Goal: Ask a question: Seek information or help from site administrators or community

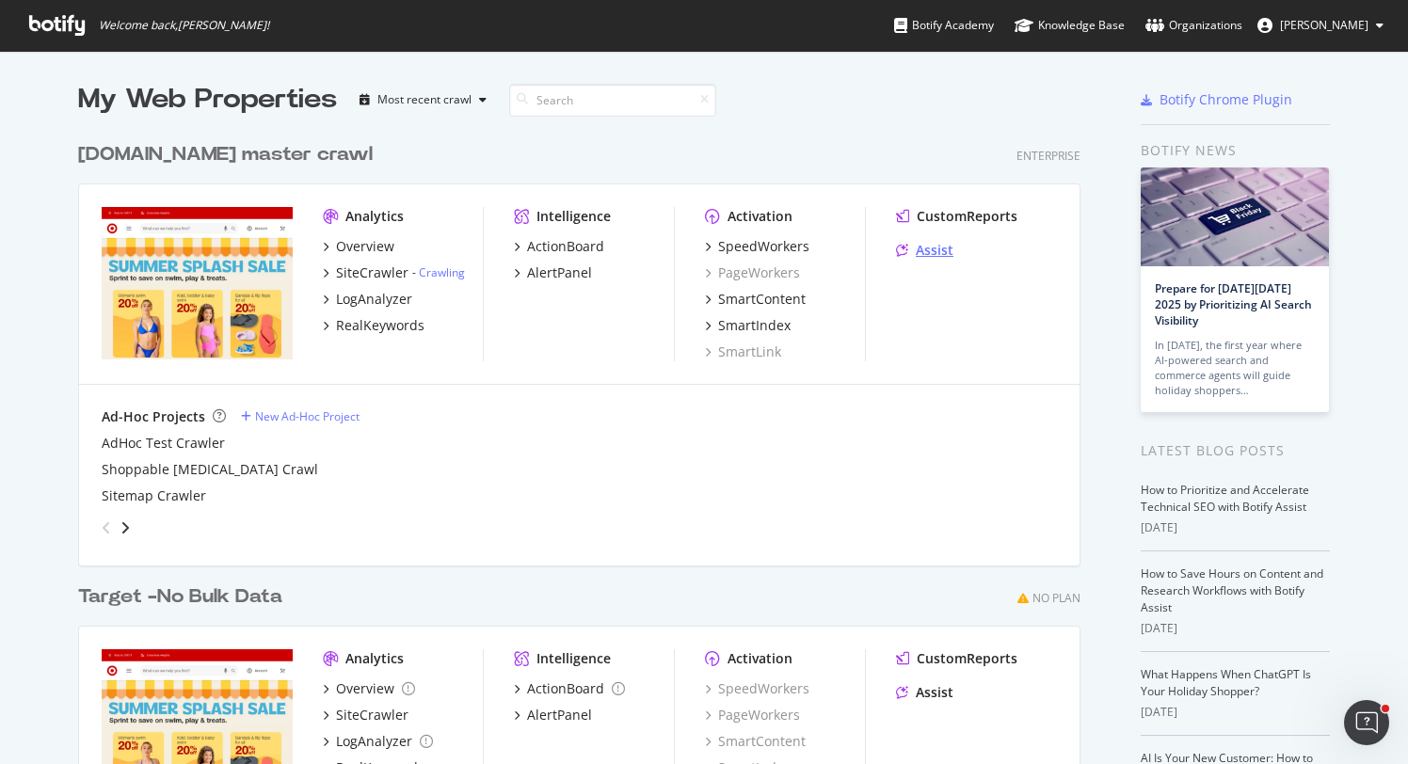
click at [922, 253] on div "Assist" at bounding box center [935, 250] width 38 height 19
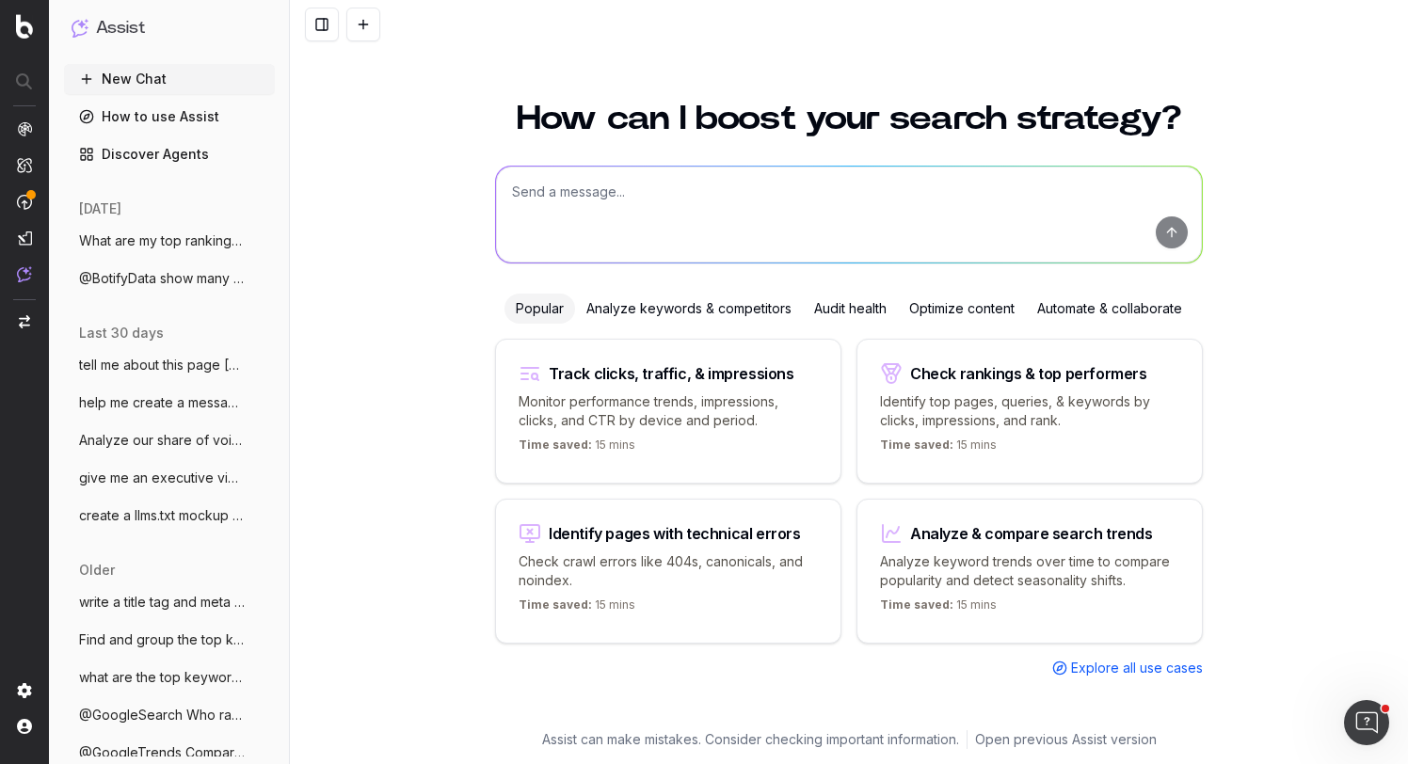
click at [549, 207] on textarea at bounding box center [849, 215] width 706 height 96
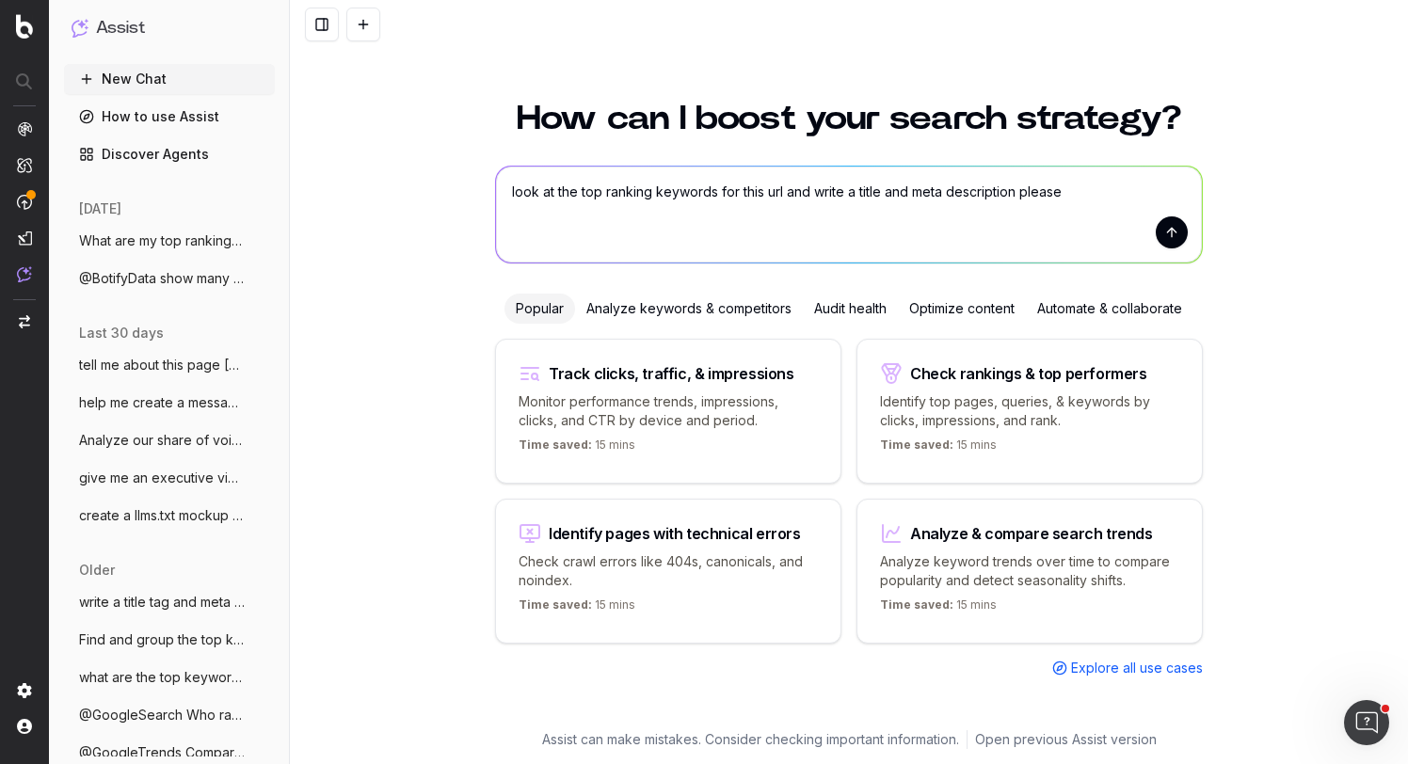
paste textarea "4ydi5"
paste textarea "[URL][DOMAIN_NAME]"
type textarea "look at the top ranking keywords for this url and write a title and meta descri…"
click at [1173, 243] on button "submit" at bounding box center [1172, 232] width 32 height 32
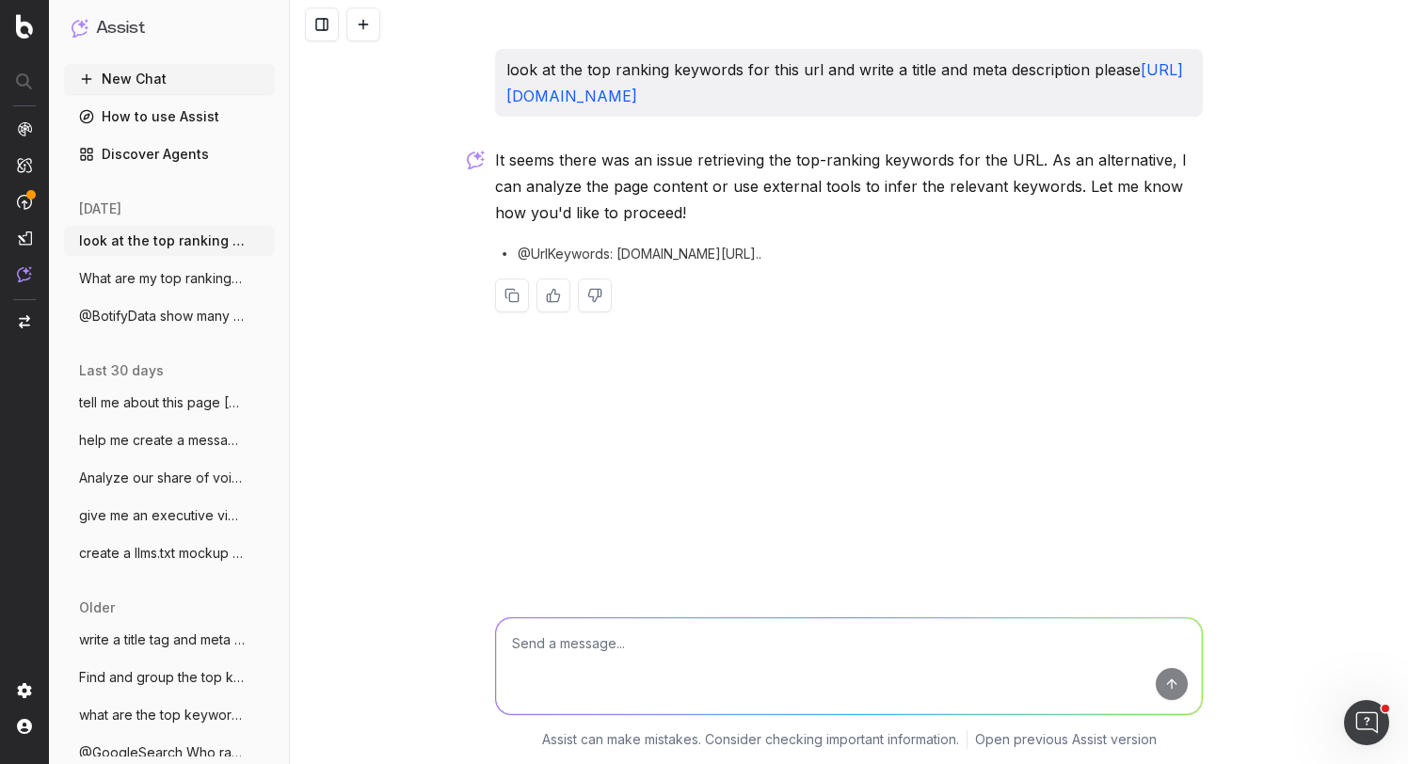
click at [701, 256] on span "@UrlKeywords: [DOMAIN_NAME][URL].." at bounding box center [640, 254] width 244 height 19
click at [514, 255] on icon at bounding box center [504, 254] width 23 height 23
click at [149, 121] on link "How to use Assist" at bounding box center [169, 117] width 211 height 30
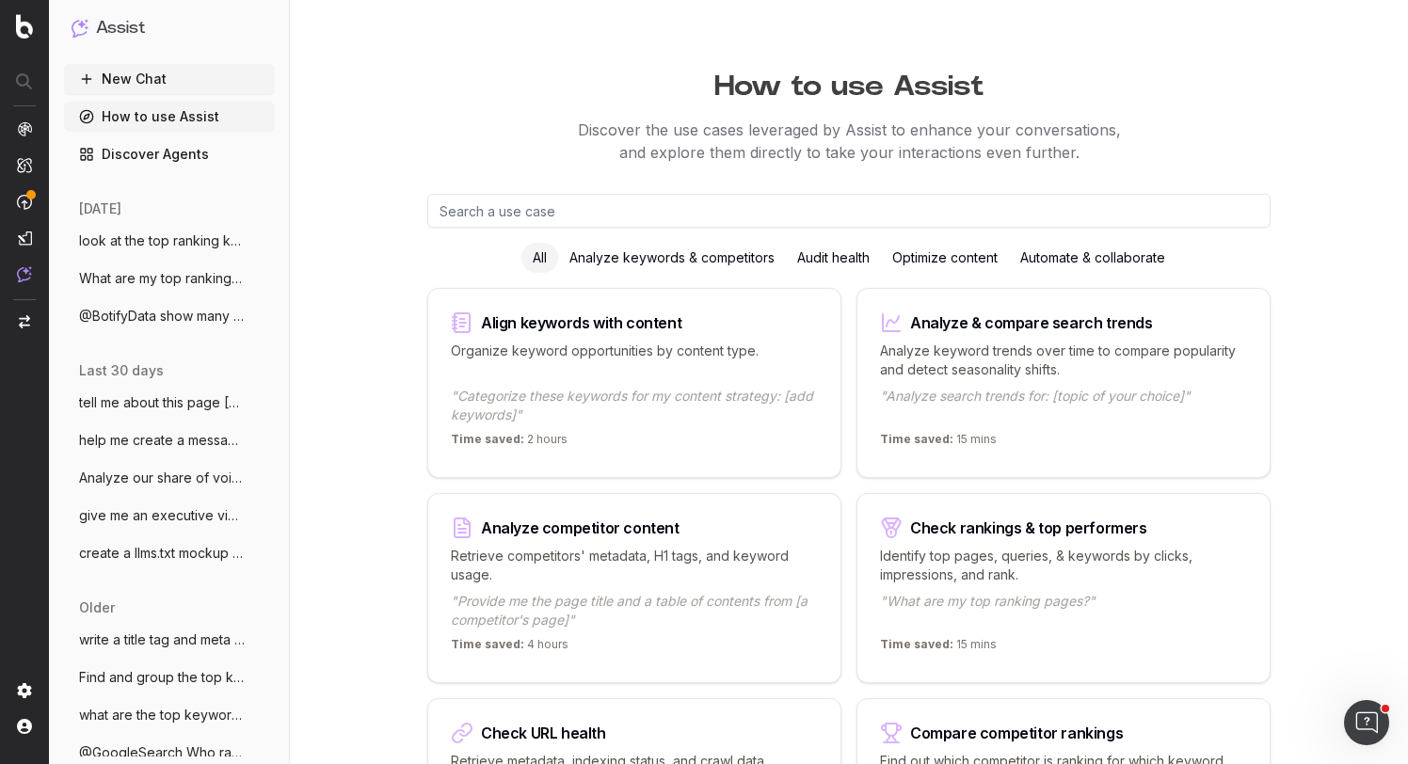
scroll to position [25, 0]
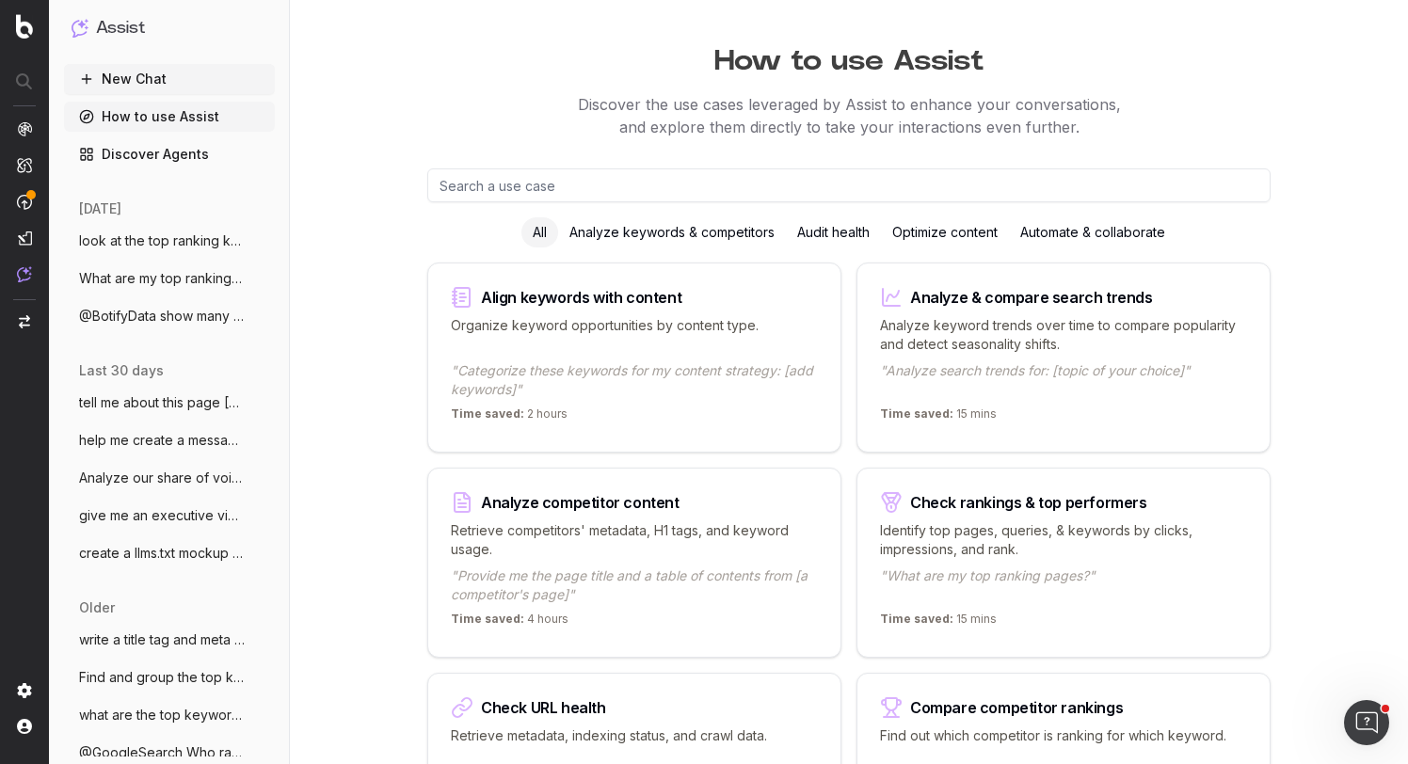
click at [189, 158] on link "Discover Agents" at bounding box center [169, 154] width 211 height 30
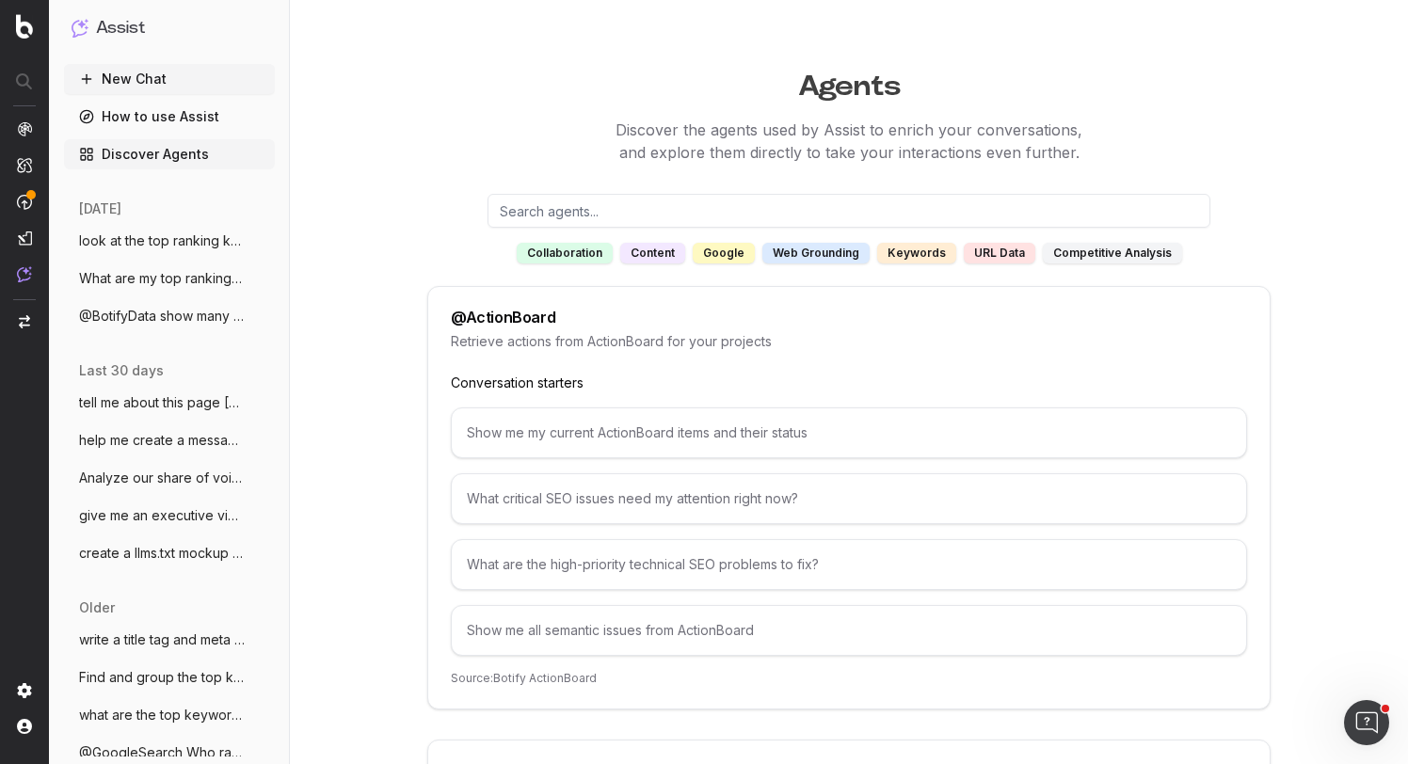
click at [663, 255] on div "content" at bounding box center [652, 253] width 65 height 21
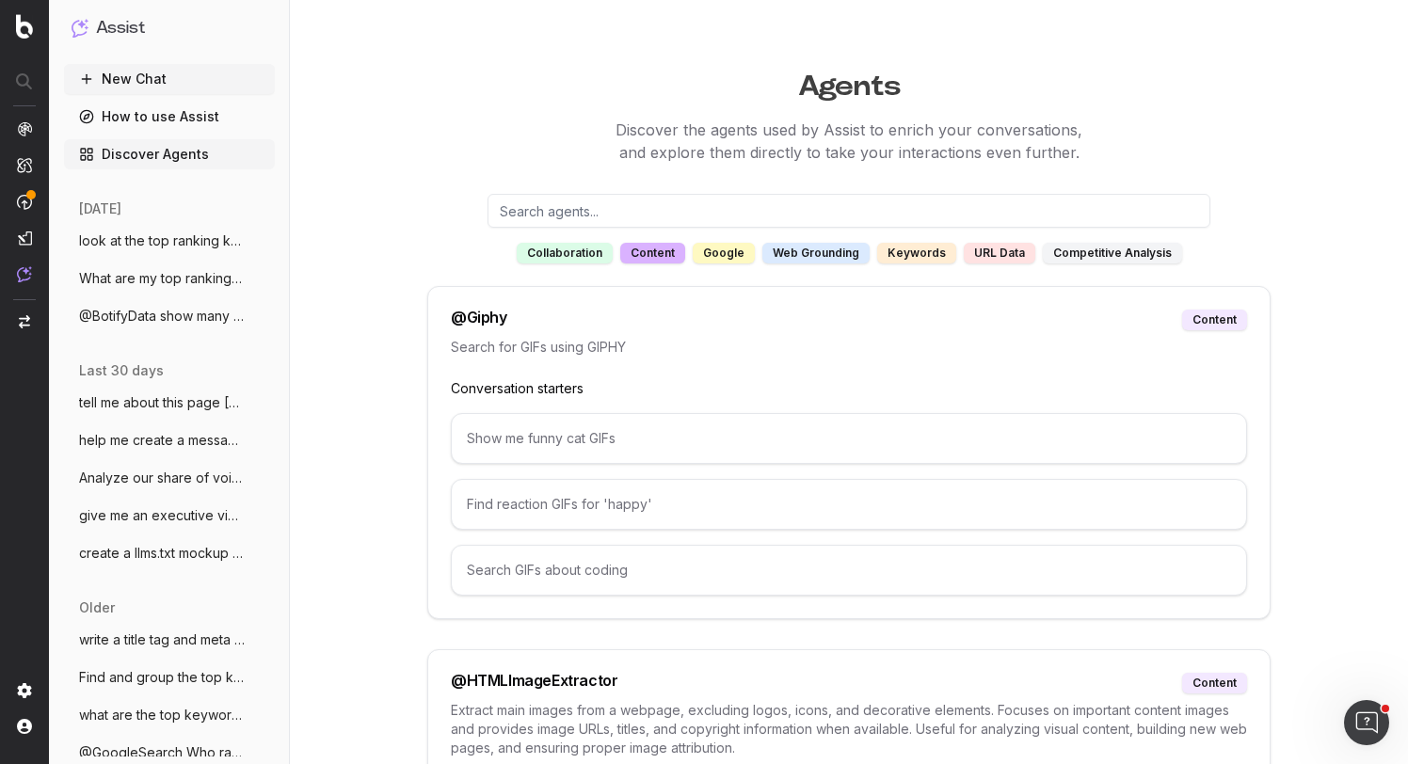
click at [591, 262] on div "collaboration" at bounding box center [565, 253] width 96 height 21
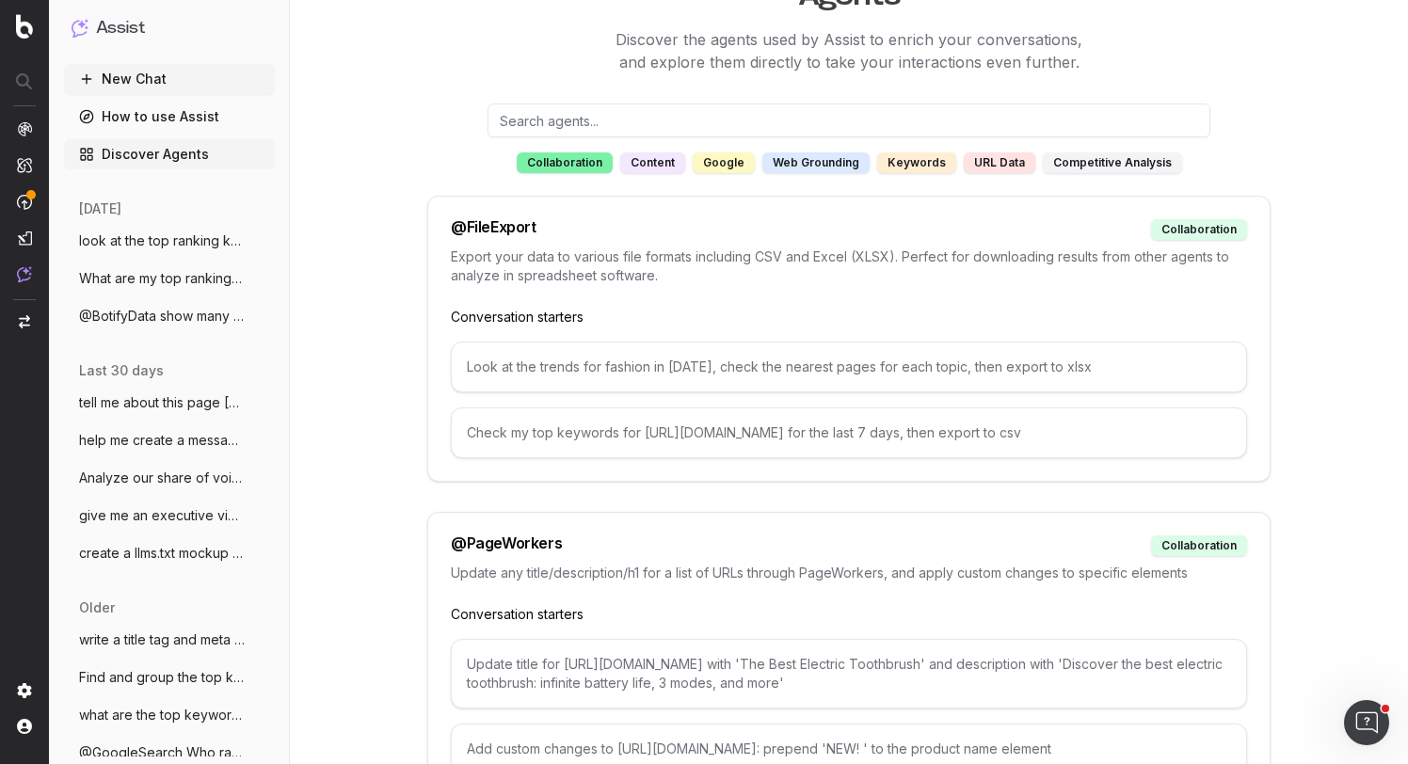
scroll to position [31, 0]
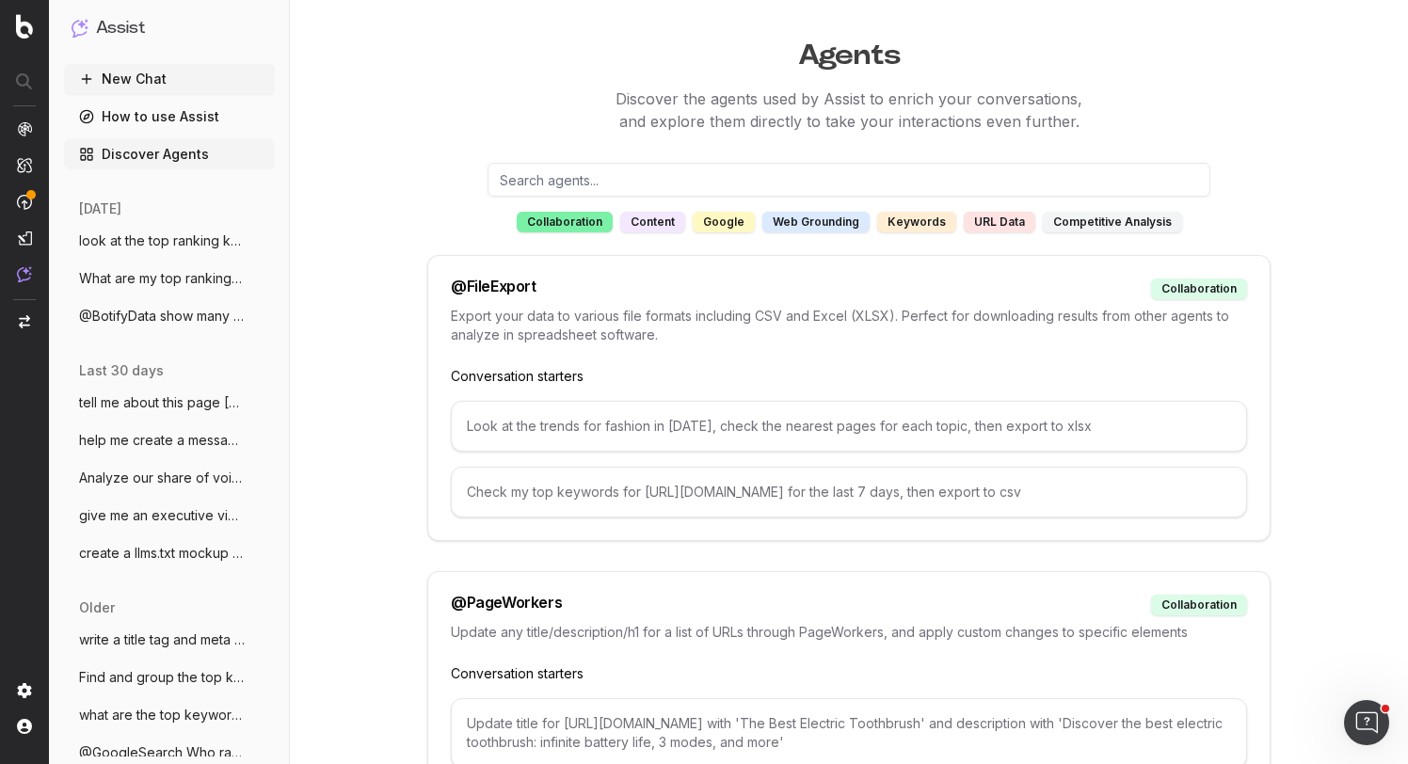
click at [664, 219] on div "content" at bounding box center [652, 222] width 65 height 21
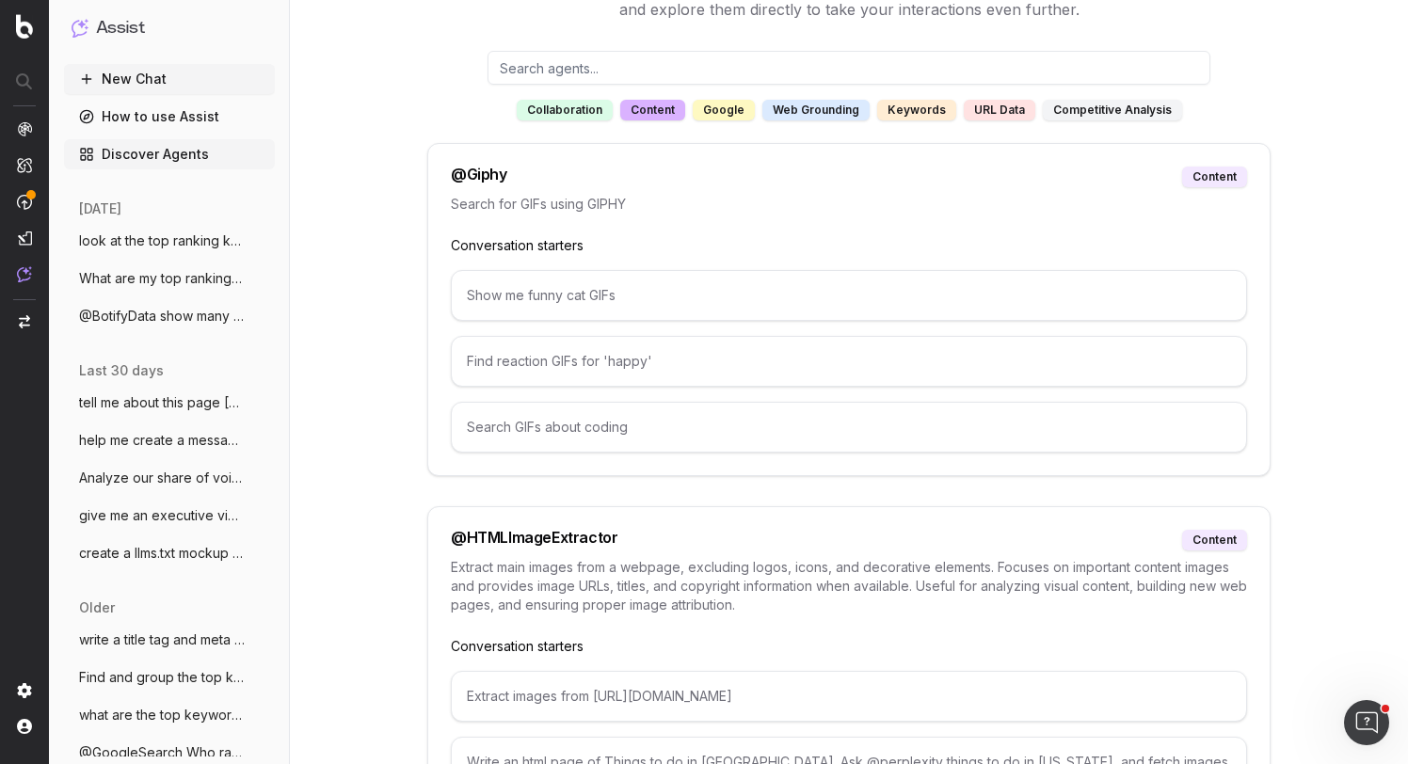
scroll to position [0, 0]
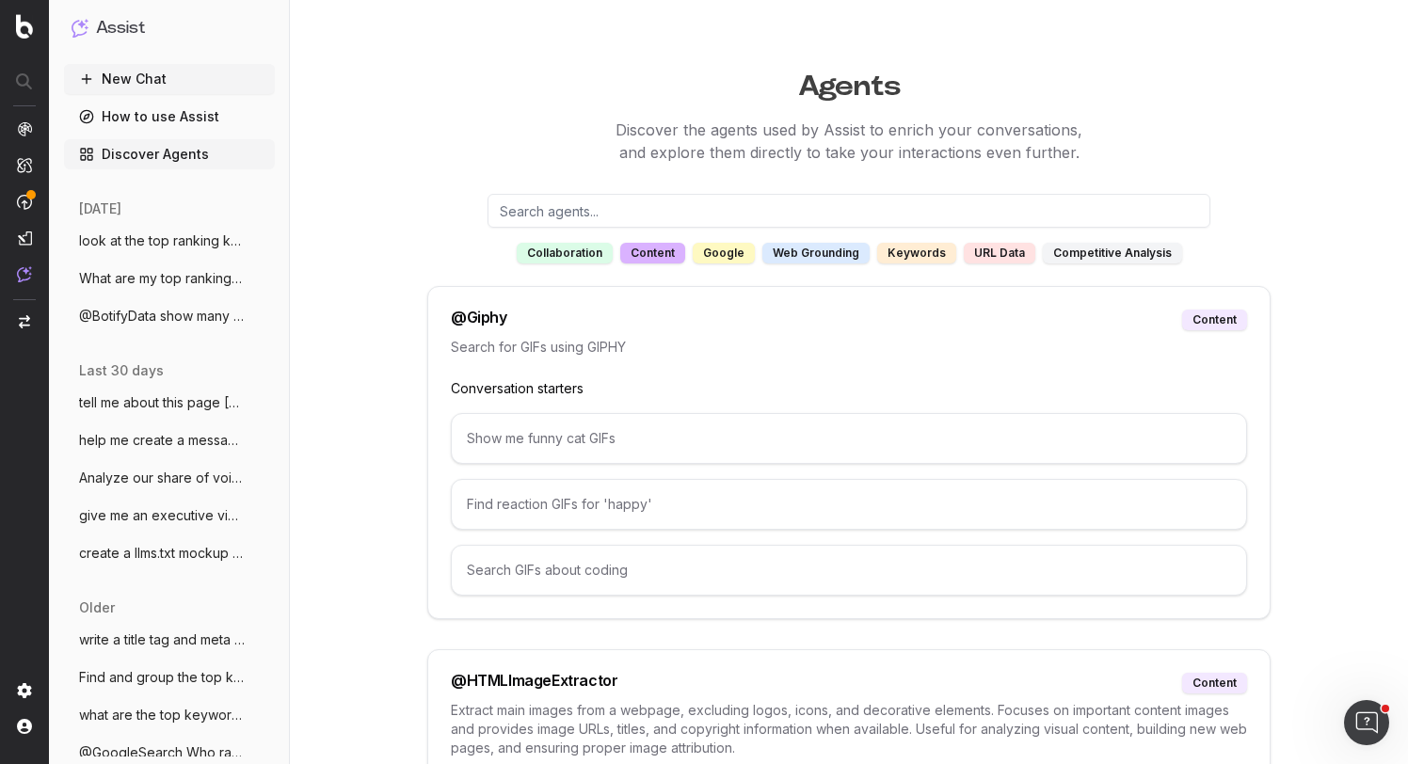
click at [720, 250] on div "google" at bounding box center [724, 253] width 62 height 21
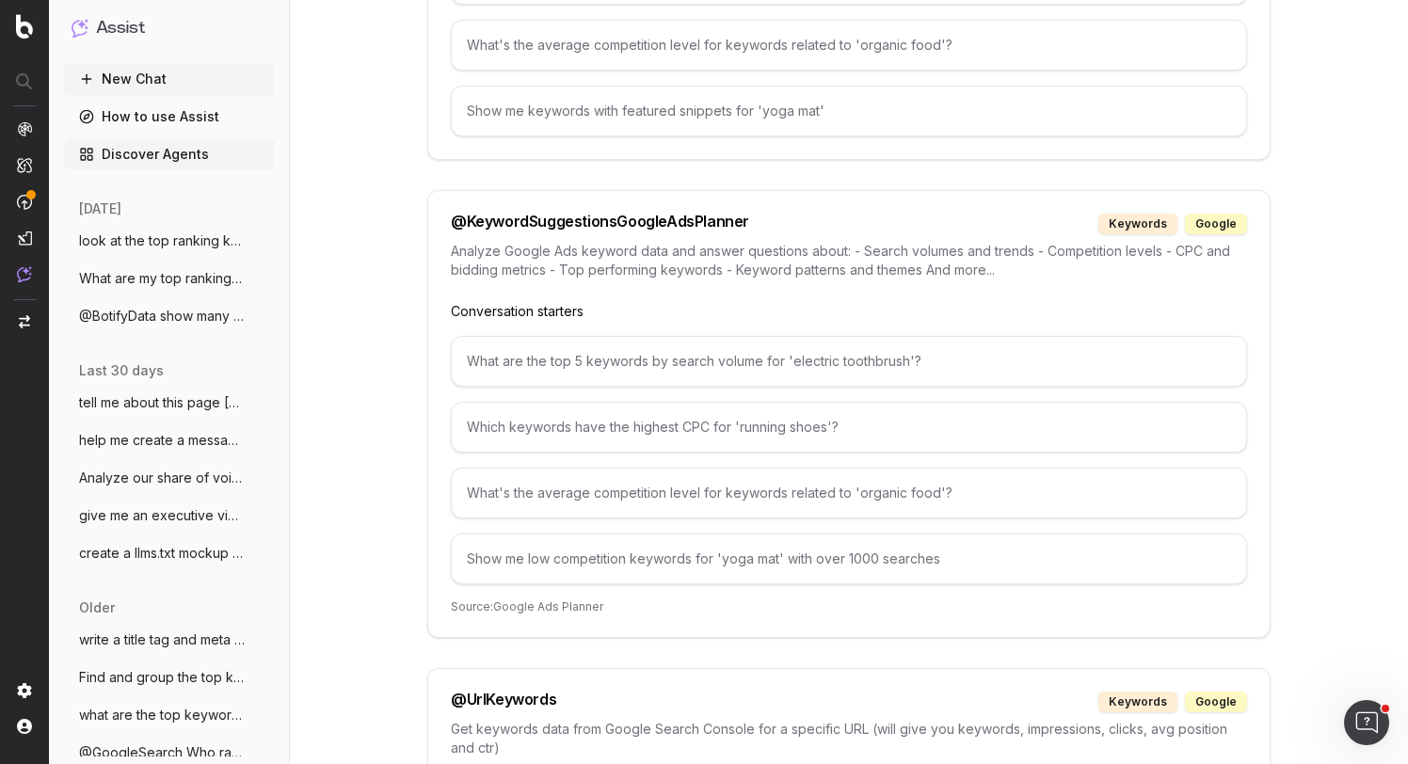
scroll to position [2586, 0]
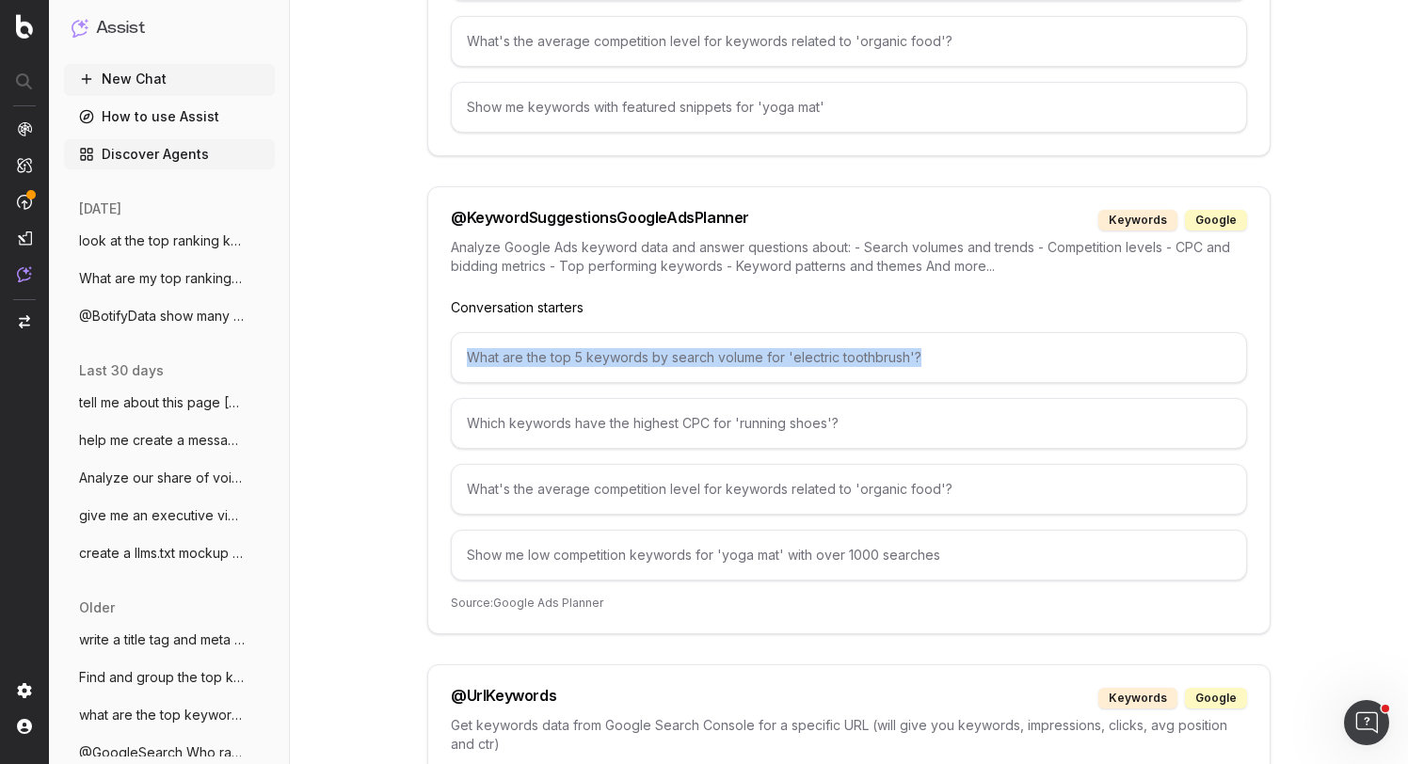
drag, startPoint x: 927, startPoint y: 352, endPoint x: 445, endPoint y: 361, distance: 482.0
click at [445, 361] on div "@ KeywordSuggestionsGoogleAdsPlanner keywords google Analyze Google Ads keyword…" at bounding box center [848, 410] width 843 height 448
copy div "What are the top 5 keywords by search volume for 'electric toothbrush'?"
click at [186, 246] on span "look at the top ranking keywords for thi" at bounding box center [162, 241] width 166 height 19
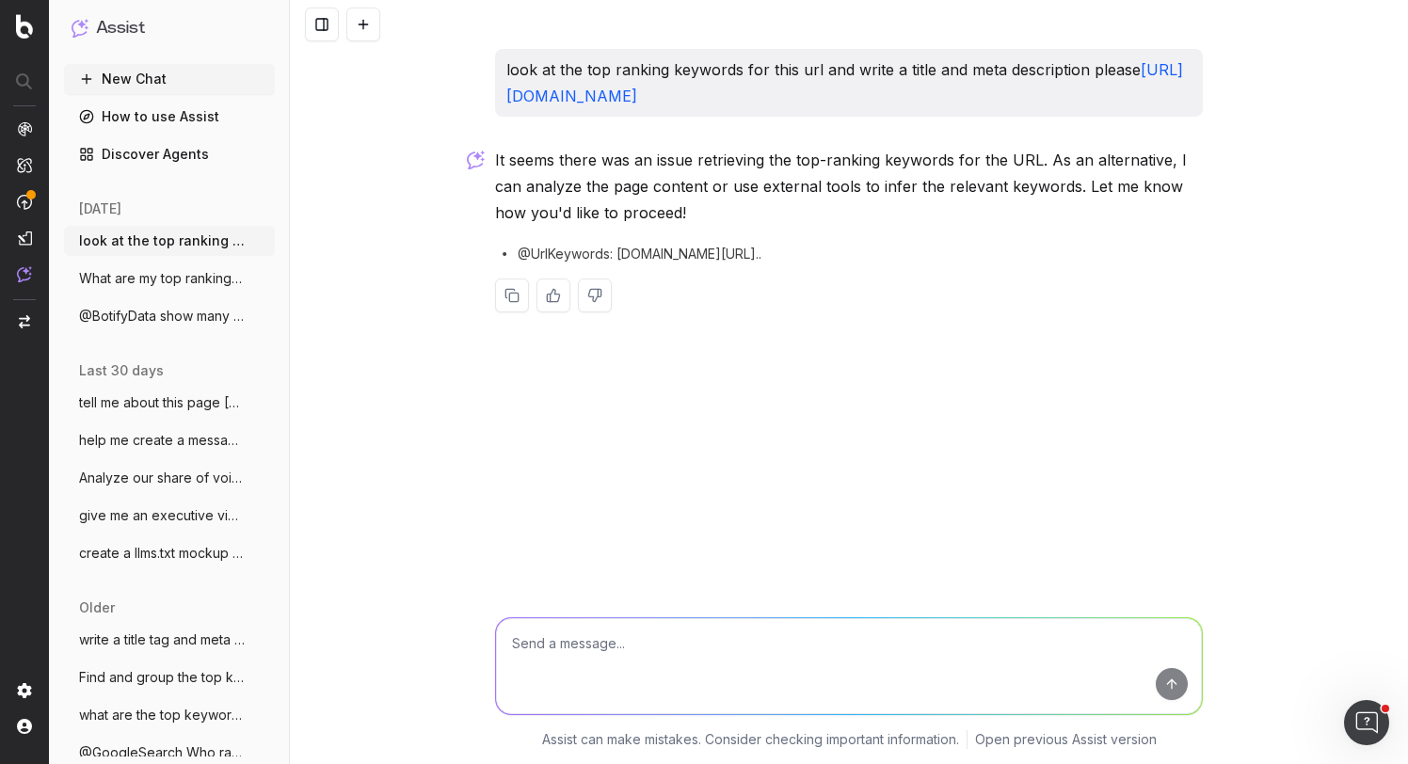
click at [581, 647] on textarea at bounding box center [849, 666] width 706 height 96
paste textarea "What are the top 5 keywords by search volume for 'electric toothbrush'?"
drag, startPoint x: 949, startPoint y: 646, endPoint x: 831, endPoint y: 649, distance: 117.7
click at [831, 649] on textarea "What are the top 5 keywords by search volume for 'electric toothbrush'?" at bounding box center [849, 666] width 706 height 96
type textarea "What are the top 5 keywords by search volume for 'halloween outfits'?"
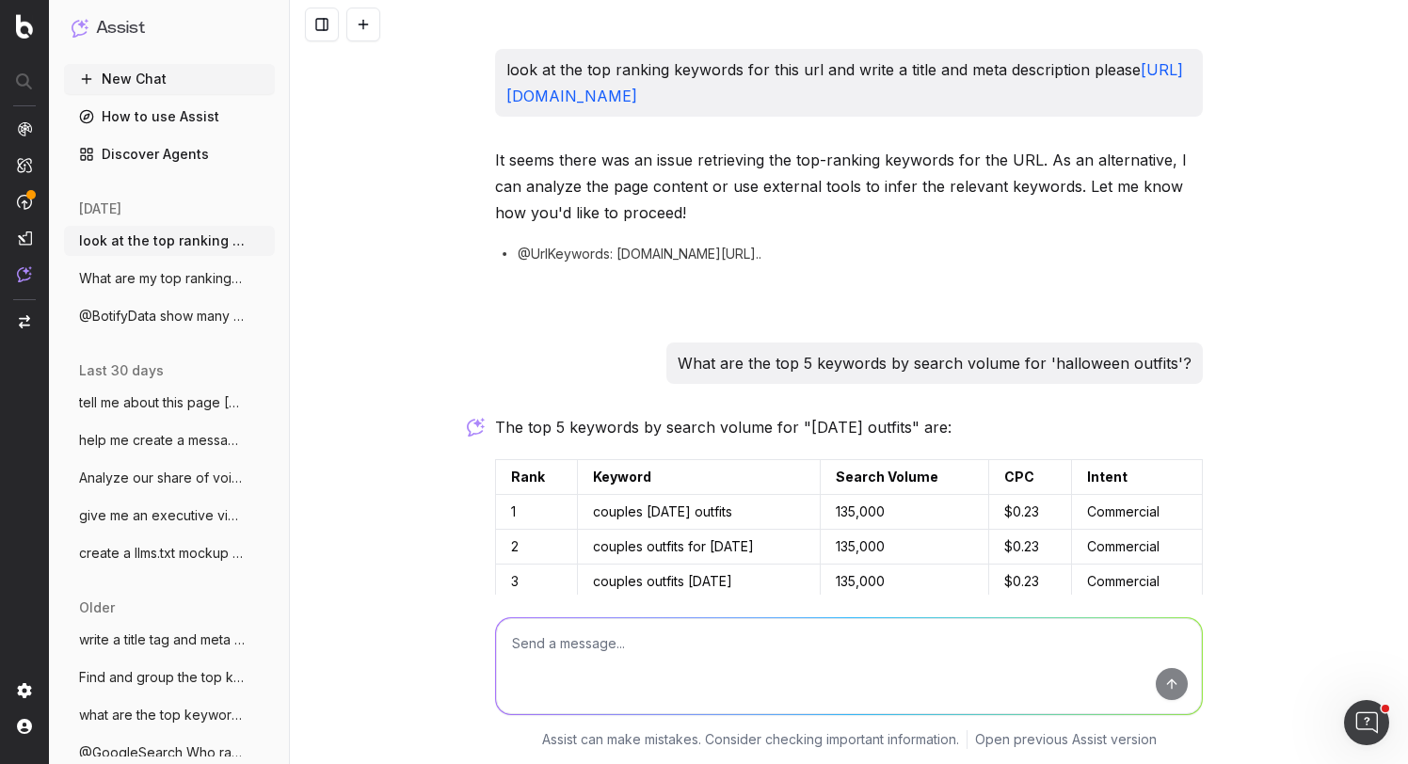
scroll to position [289, 0]
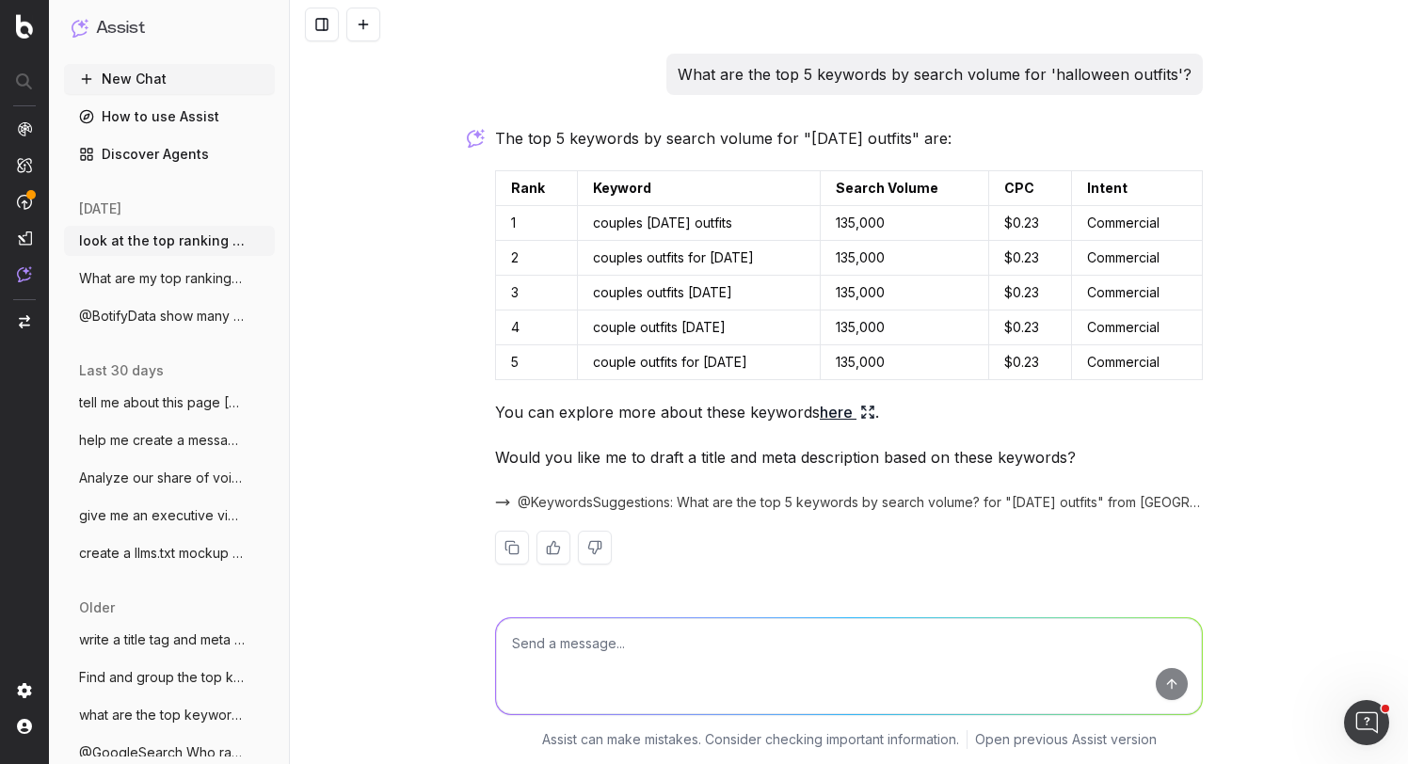
click at [720, 495] on span "@KeywordsSuggestions: What are the top 5 keywords by search volume? for "[DATE]…" at bounding box center [860, 502] width 685 height 19
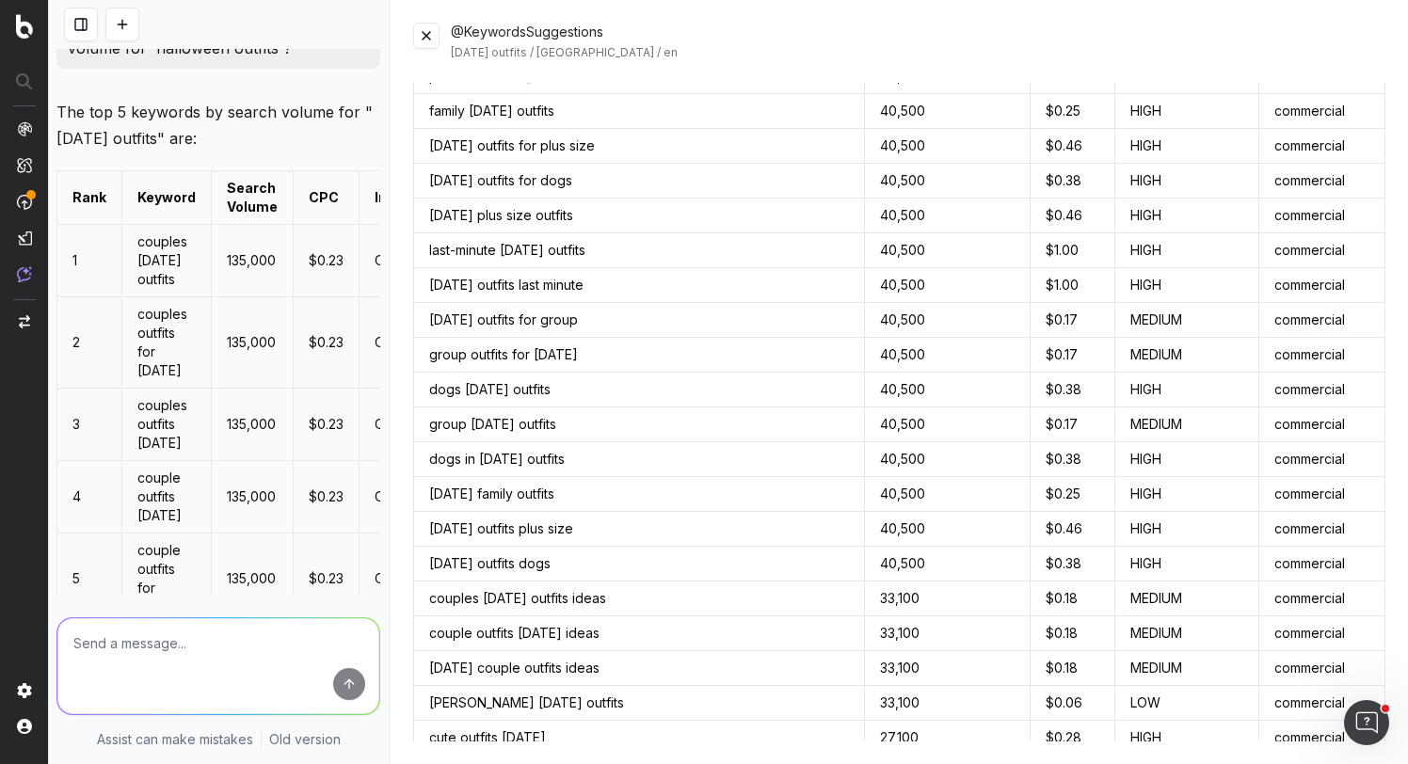
scroll to position [1840, 0]
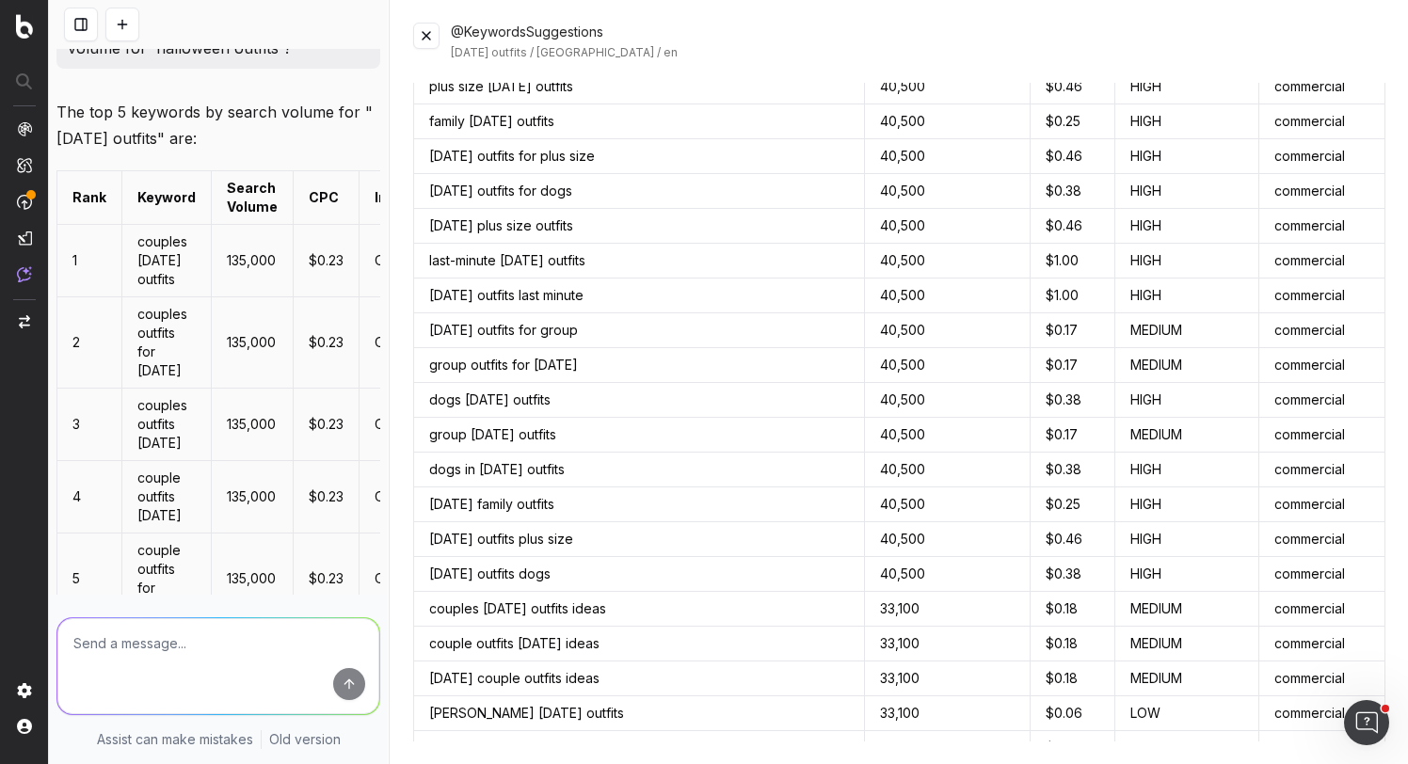
click at [436, 38] on button at bounding box center [426, 36] width 26 height 26
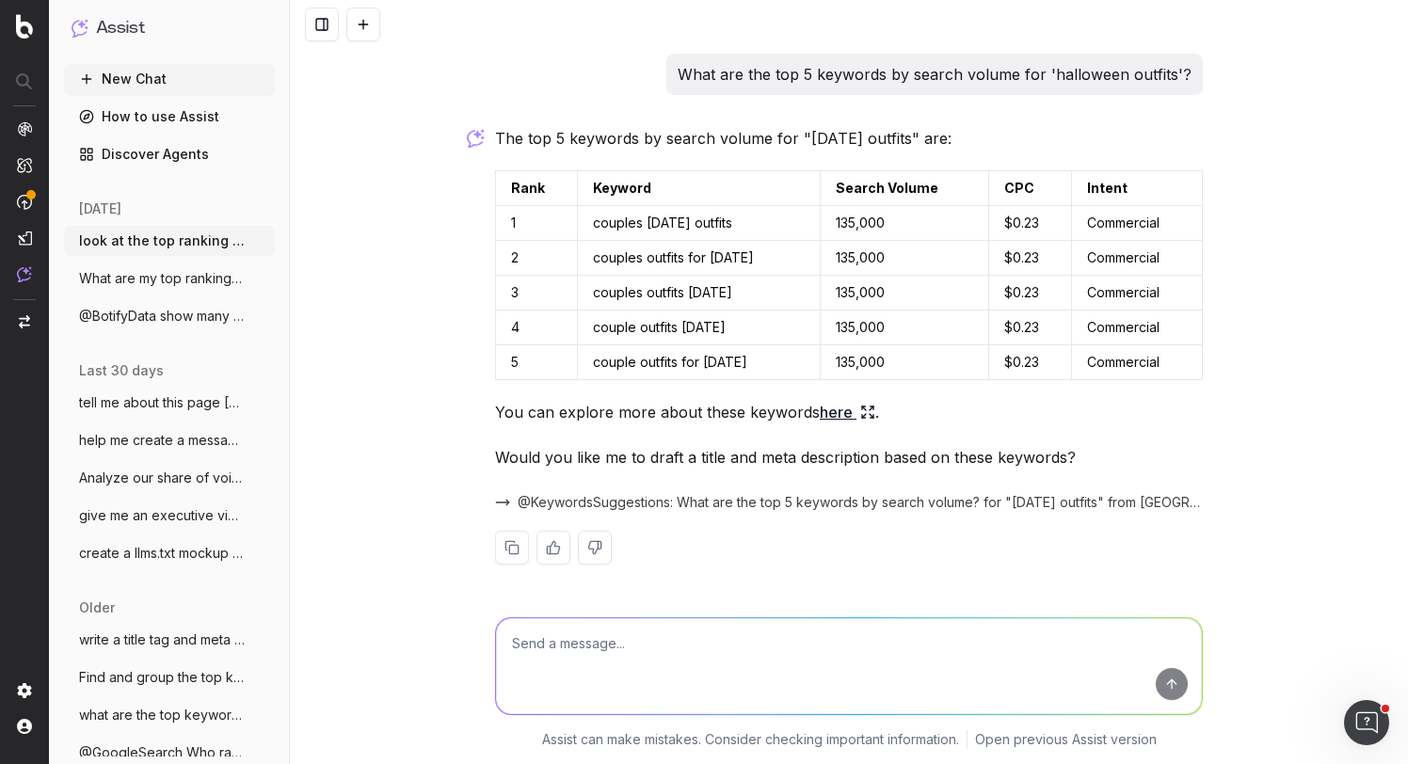
scroll to position [289, 0]
click at [613, 642] on textarea at bounding box center [849, 666] width 706 height 96
paste textarea "[URL][DOMAIN_NAME]"
type textarea "create title and meta description for this page [URL][DOMAIN_NAME]"
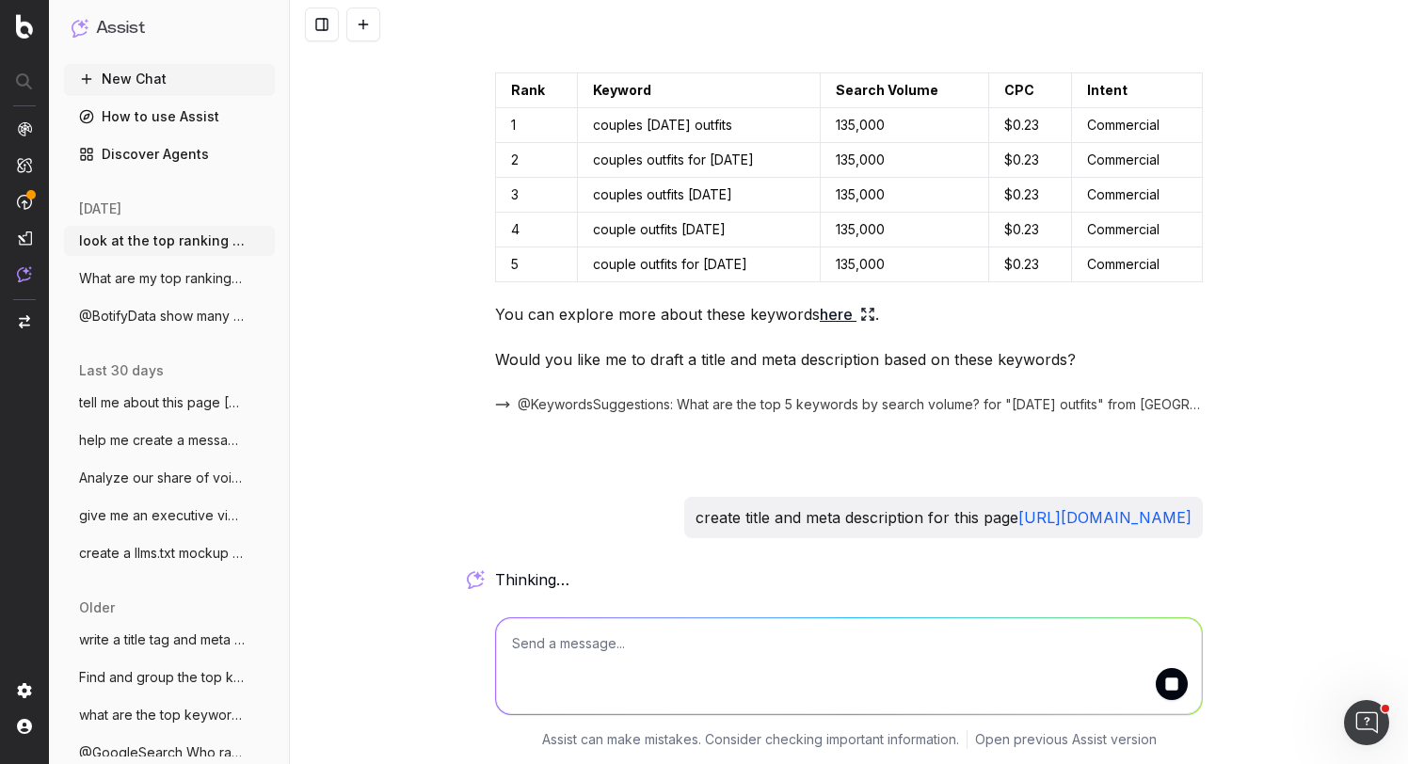
scroll to position [771, 0]
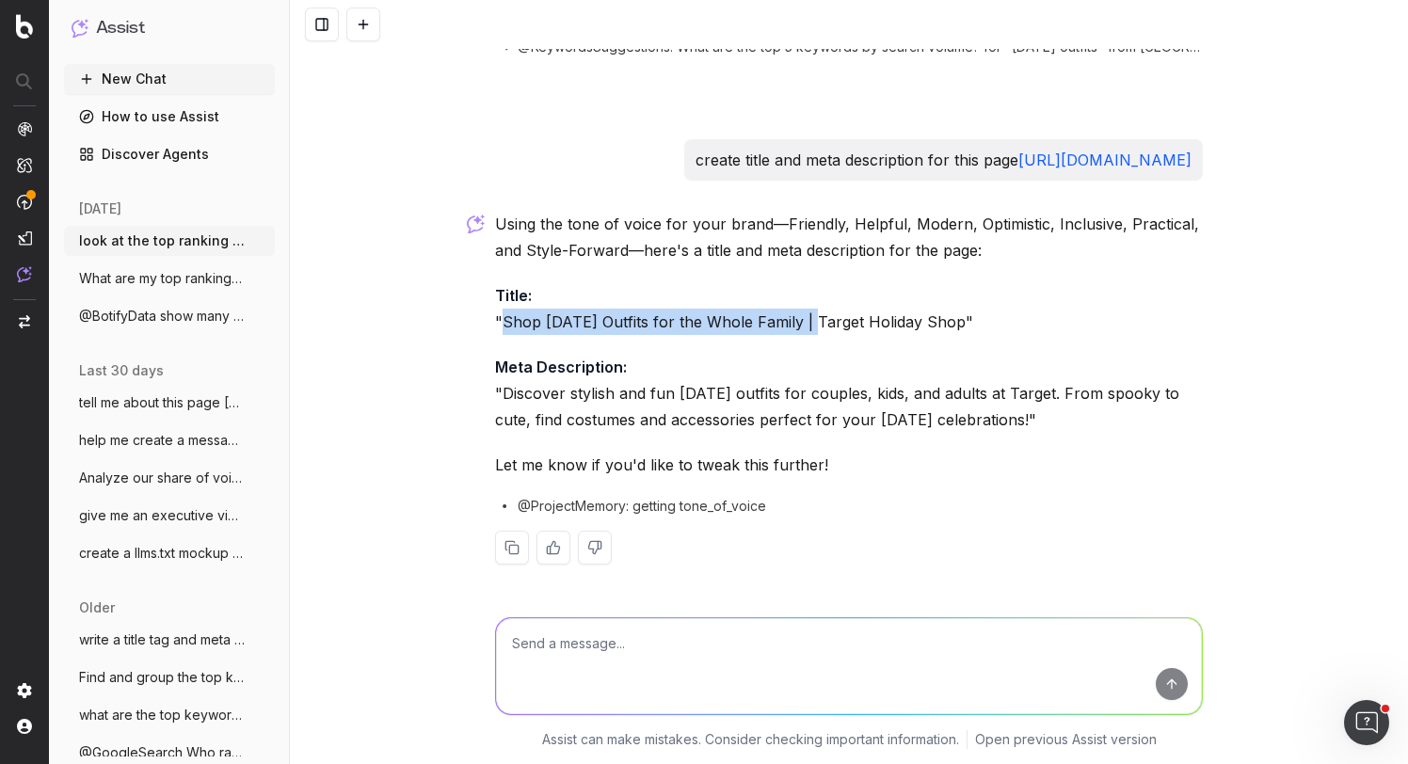
drag, startPoint x: 504, startPoint y: 318, endPoint x: 820, endPoint y: 324, distance: 316.3
click at [820, 324] on p "Title: "Shop [DATE] Outfits for the Whole Family | Target Holiday Shop"" at bounding box center [849, 308] width 708 height 53
drag, startPoint x: 881, startPoint y: 321, endPoint x: 505, endPoint y: 333, distance: 375.7
click at [505, 333] on p "Title: "Shop [DATE] Outfits for the Whole Family | Target Holiday Shop"" at bounding box center [849, 308] width 708 height 53
copy p "Shop [DATE] Outfits for the Whole Family | Target"
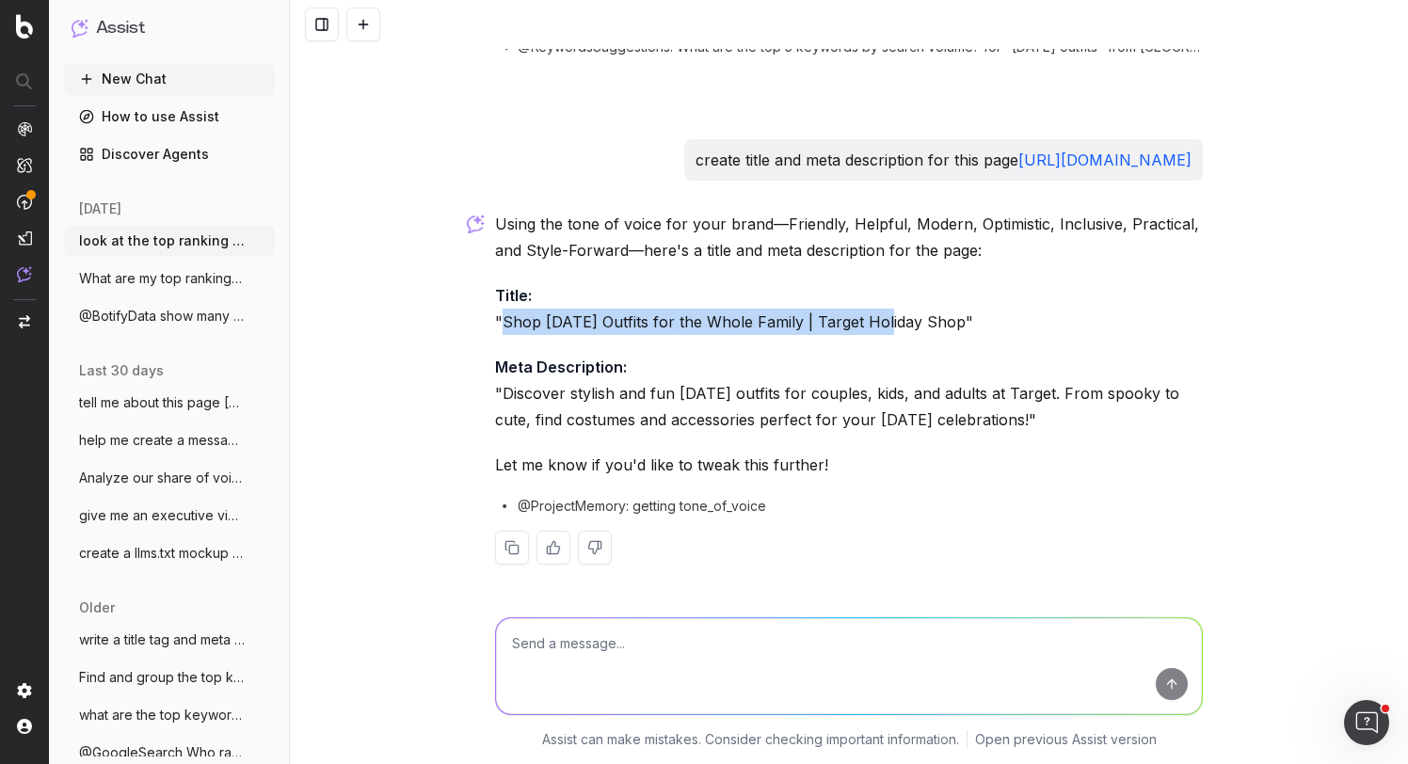
drag, startPoint x: 504, startPoint y: 389, endPoint x: 1047, endPoint y: 420, distance: 543.0
click at [1047, 420] on p "Meta Description: "Discover stylish and fun [DATE] outfits for couples, kids, a…" at bounding box center [849, 393] width 708 height 79
copy p "Discover stylish and fun [DATE] outfits for couples, kids, and adults at Target…"
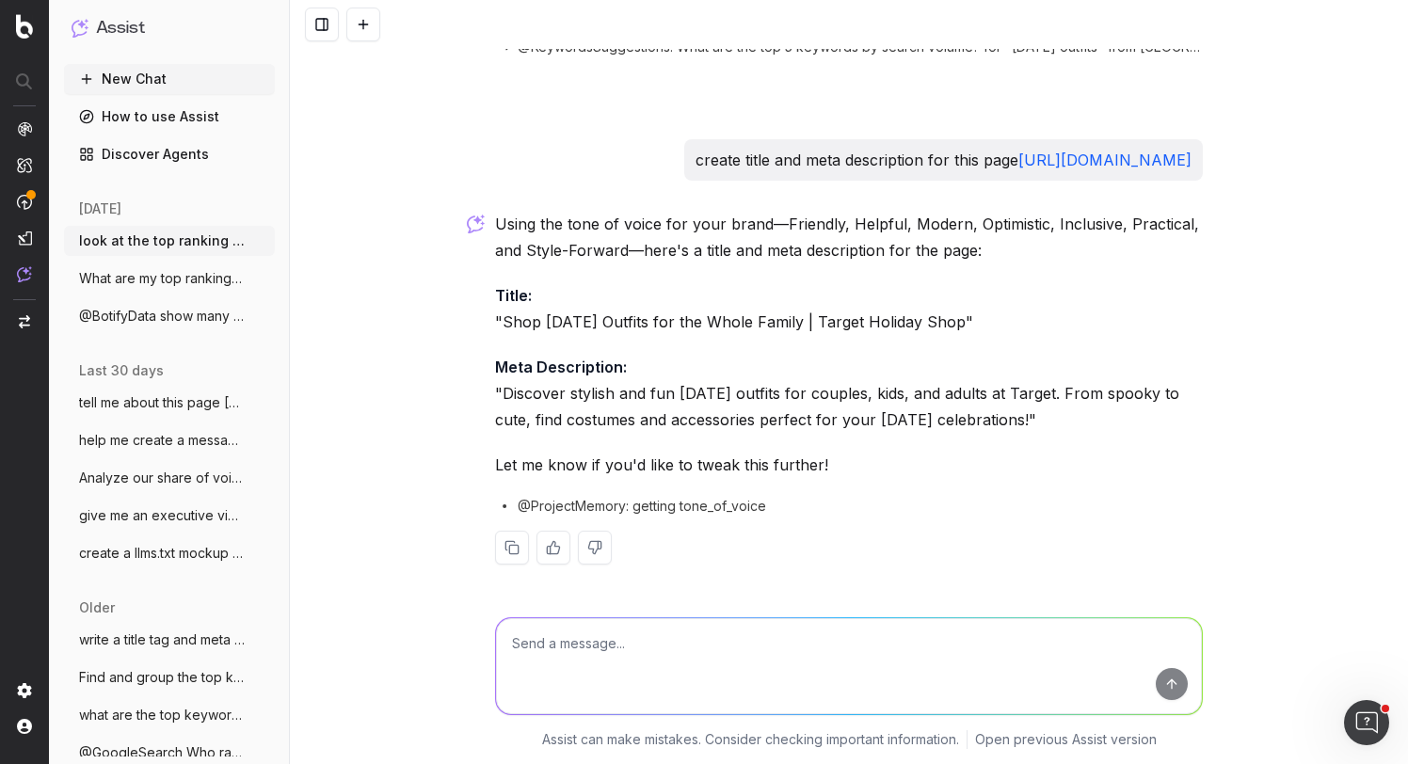
click at [639, 660] on textarea at bounding box center [849, 666] width 706 height 96
paste textarea "[URL][DOMAIN_NAME]"
type textarea "[URL][DOMAIN_NAME]"
